Goal: Go to known website: Access a specific website the user already knows

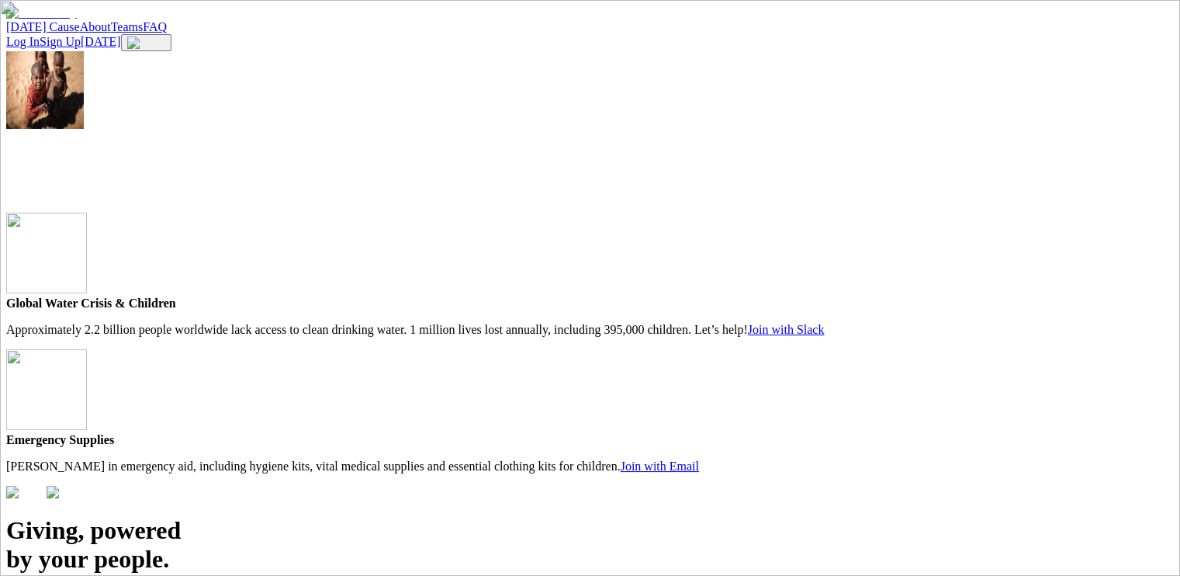
click at [769, 213] on div at bounding box center [590, 213] width 1168 height 0
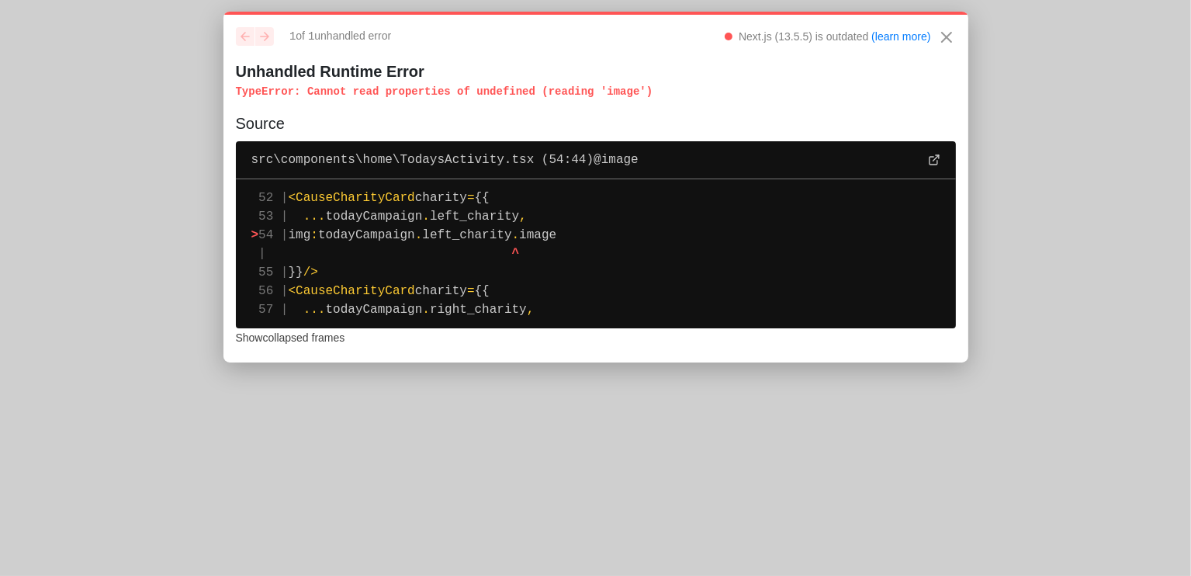
drag, startPoint x: 540, startPoint y: 310, endPoint x: 230, endPoint y: 78, distance: 387.1
click at [230, 78] on div "previous next 1 of 1 unhandled error Next.js (13.5.5) is outdated (learn more) …" at bounding box center [595, 187] width 745 height 351
